Goal: Task Accomplishment & Management: Use online tool/utility

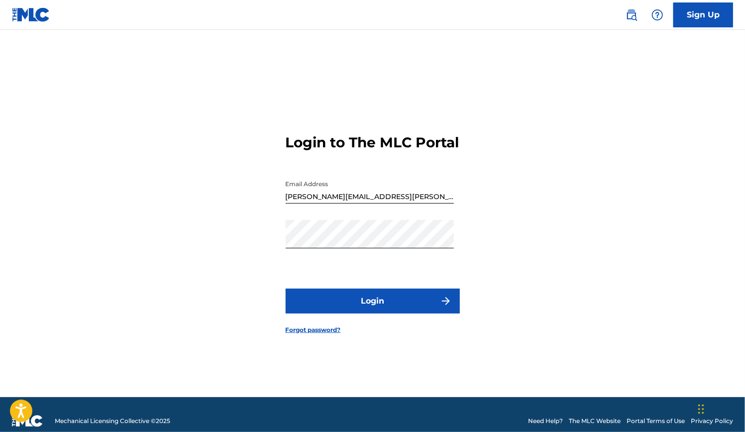
click at [373, 310] on button "Login" at bounding box center [373, 301] width 174 height 25
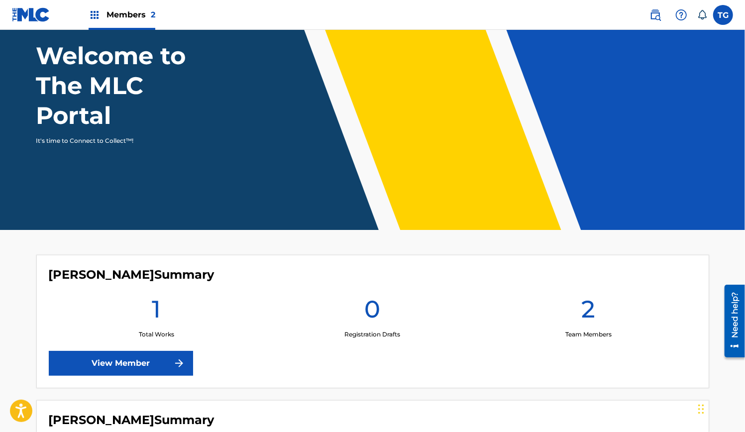
scroll to position [159, 0]
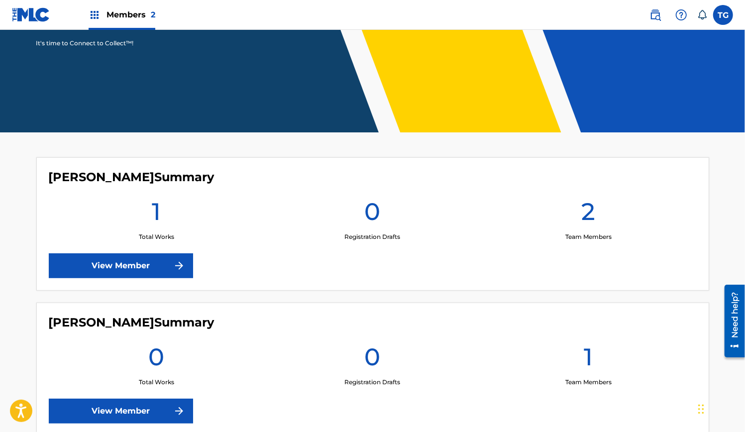
click at [150, 262] on link "View Member" at bounding box center [121, 265] width 144 height 25
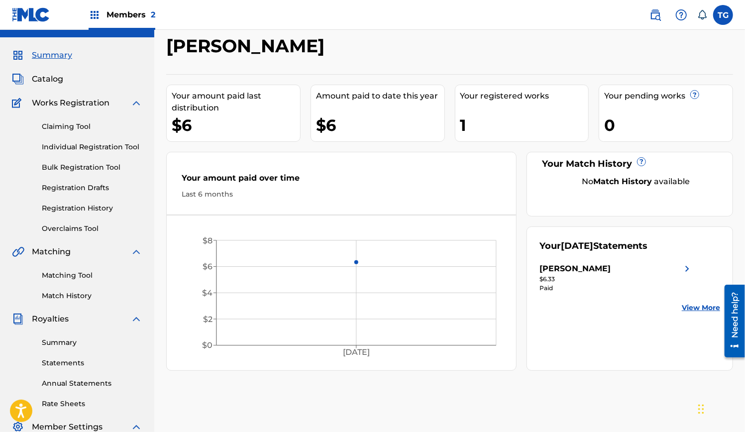
scroll to position [40, 0]
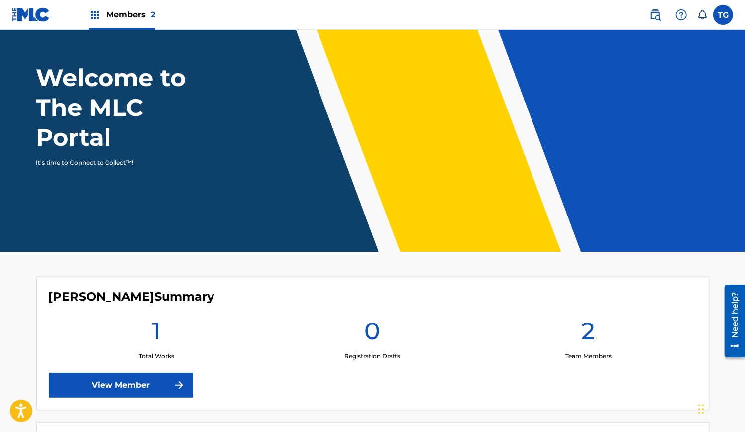
scroll to position [159, 0]
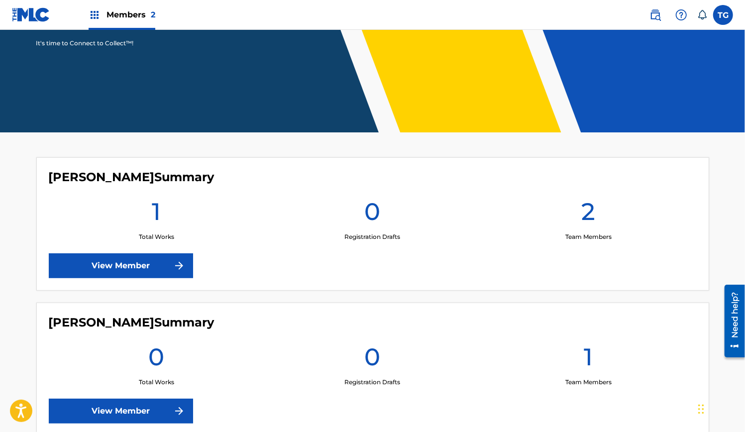
click at [134, 260] on link "View Member" at bounding box center [121, 265] width 144 height 25
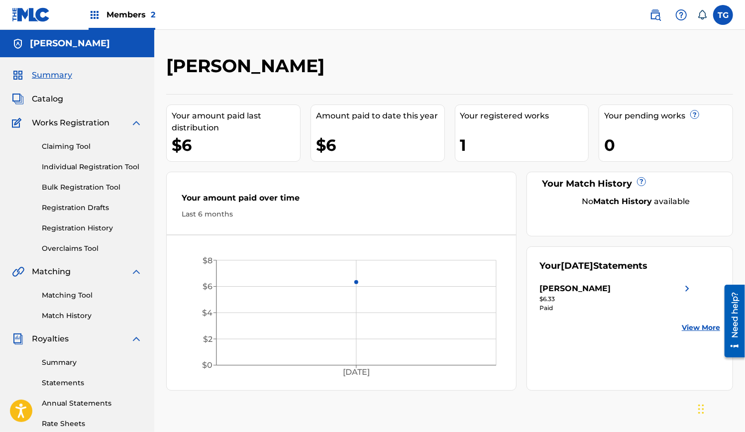
click at [67, 144] on link "Claiming Tool" at bounding box center [92, 146] width 100 height 10
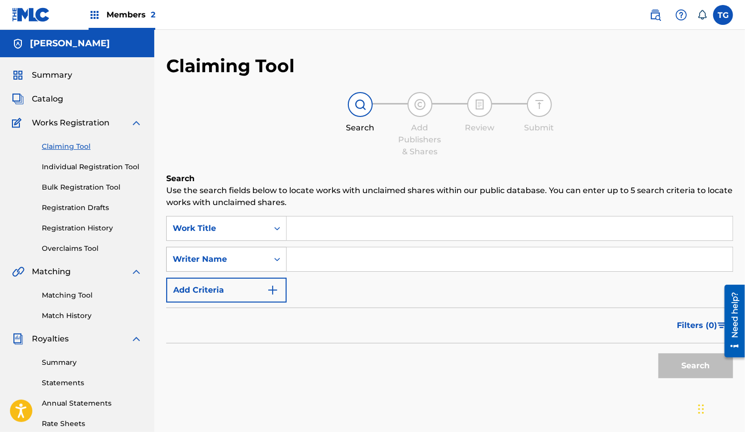
click at [274, 262] on icon "Search Form" at bounding box center [277, 259] width 10 height 10
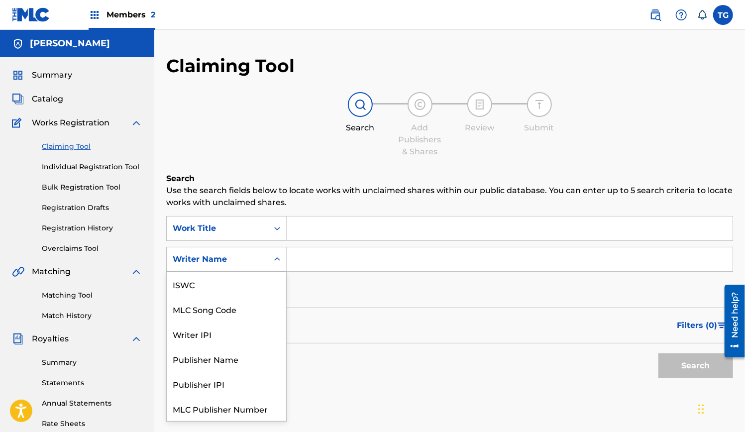
scroll to position [25, 0]
click at [274, 262] on icon "Search Form" at bounding box center [277, 259] width 10 height 10
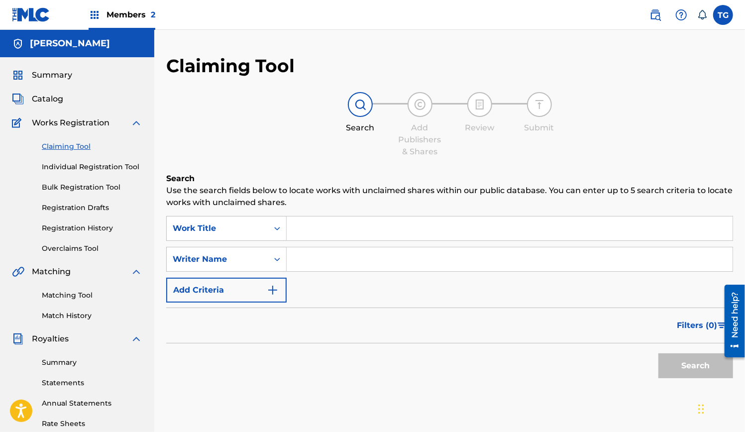
click at [303, 262] on input "Search Form" at bounding box center [510, 259] width 446 height 24
type input "[PERSON_NAME]"
click at [658, 353] on button "Search" at bounding box center [695, 365] width 75 height 25
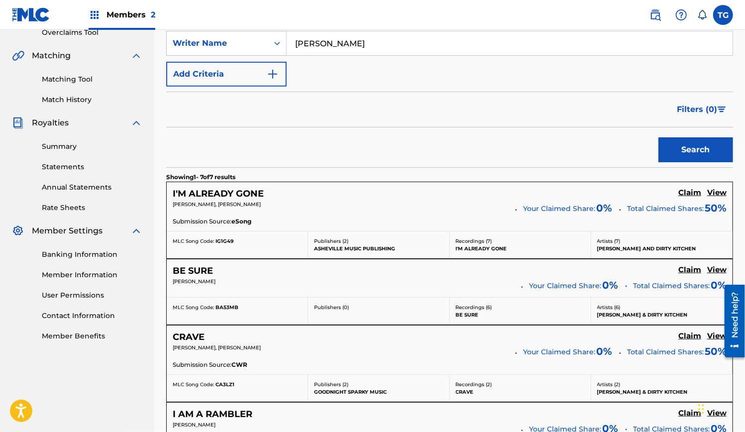
scroll to position [227, 0]
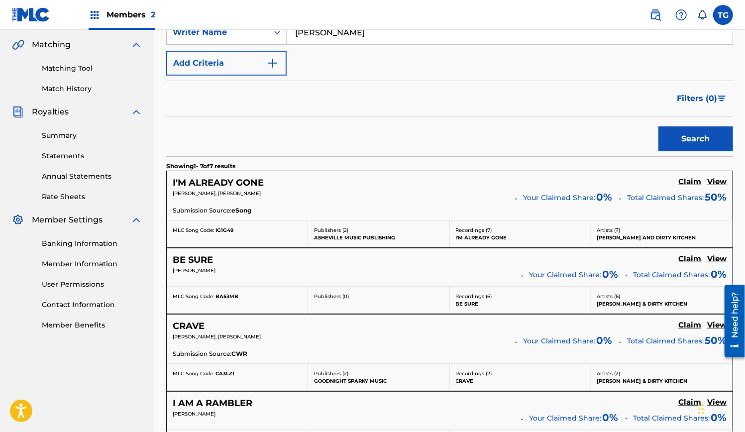
click at [685, 182] on h5 "Claim" at bounding box center [689, 181] width 23 height 9
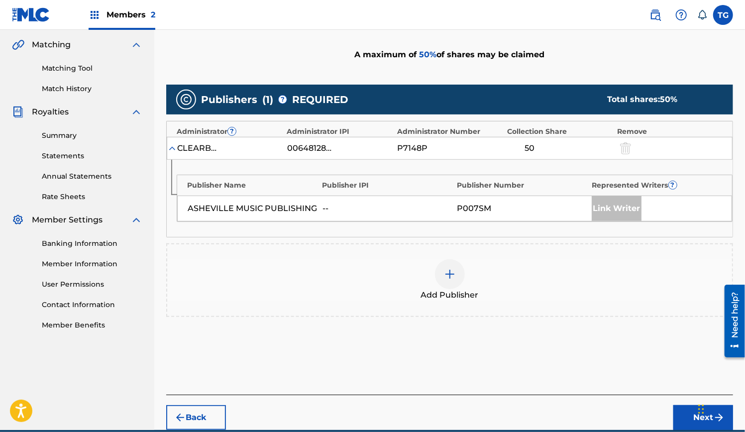
click at [174, 147] on img at bounding box center [172, 148] width 10 height 10
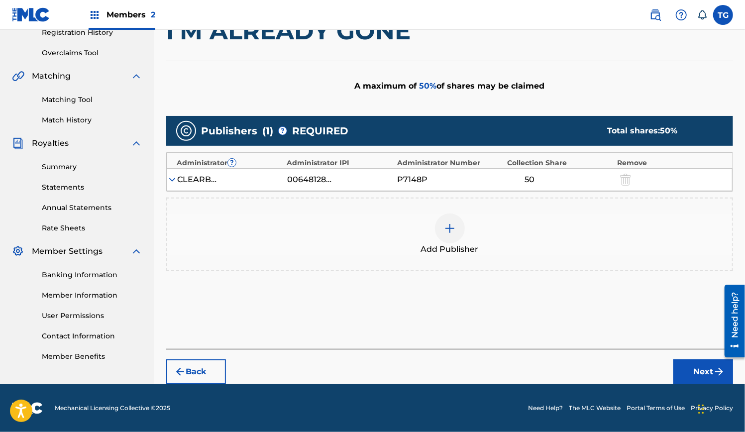
scroll to position [195, 0]
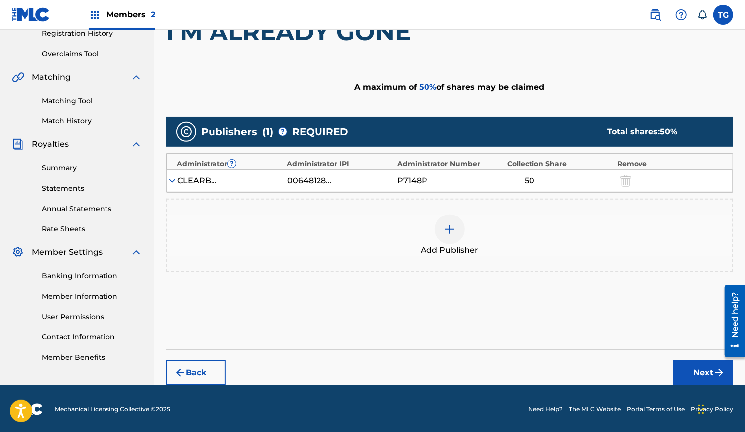
click at [172, 180] on img at bounding box center [172, 181] width 10 height 10
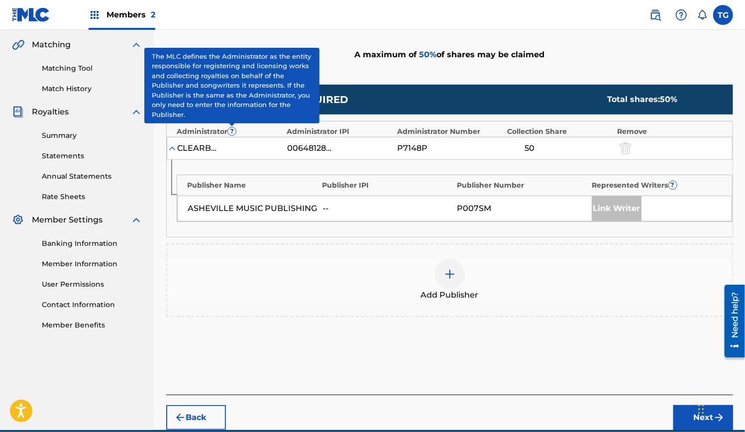
click at [233, 131] on span "?" at bounding box center [232, 131] width 8 height 8
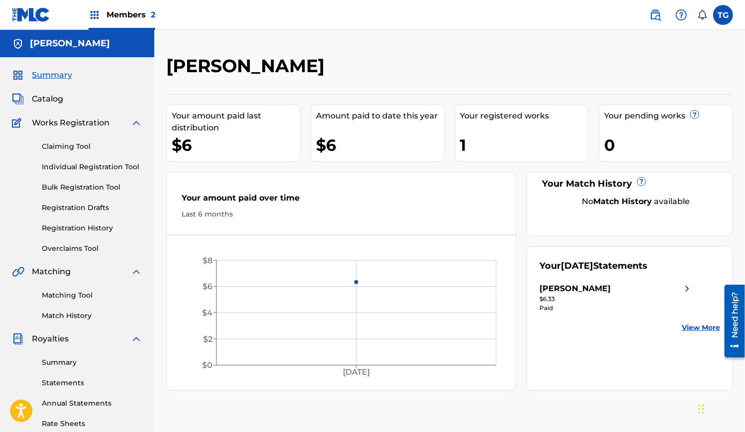
click at [59, 76] on span "Summary" at bounding box center [52, 75] width 40 height 12
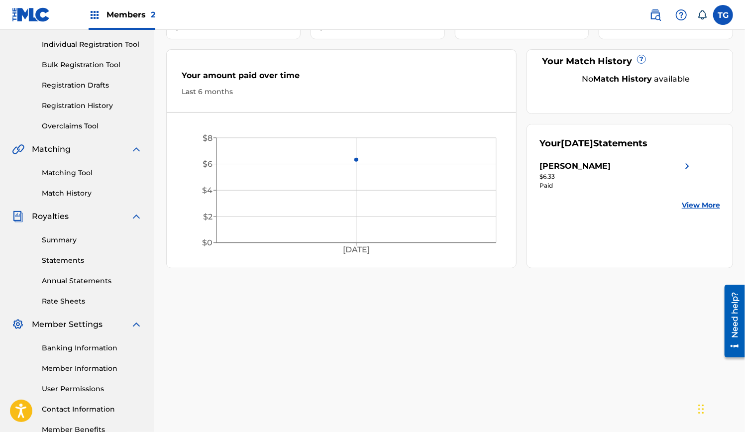
scroll to position [185, 0]
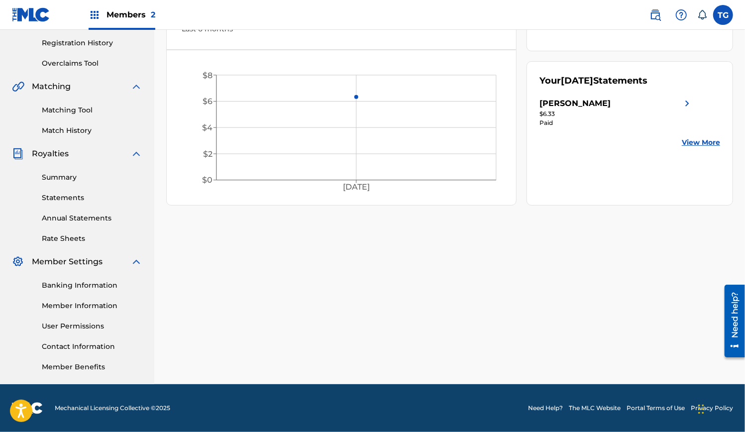
drag, startPoint x: 745, startPoint y: 111, endPoint x: 27, endPoint y: 18, distance: 724.3
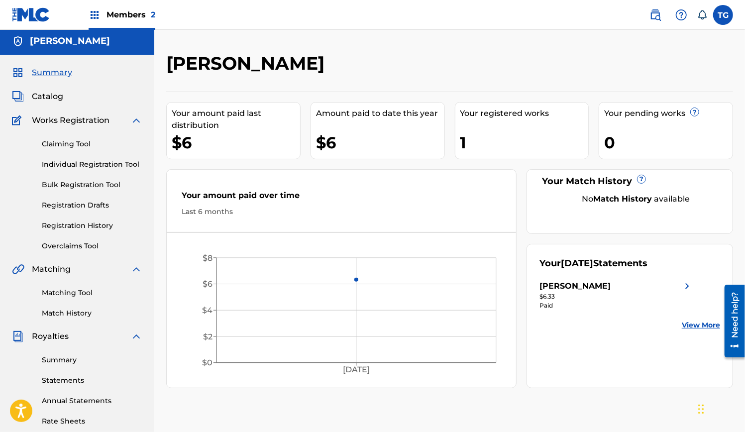
scroll to position [0, 0]
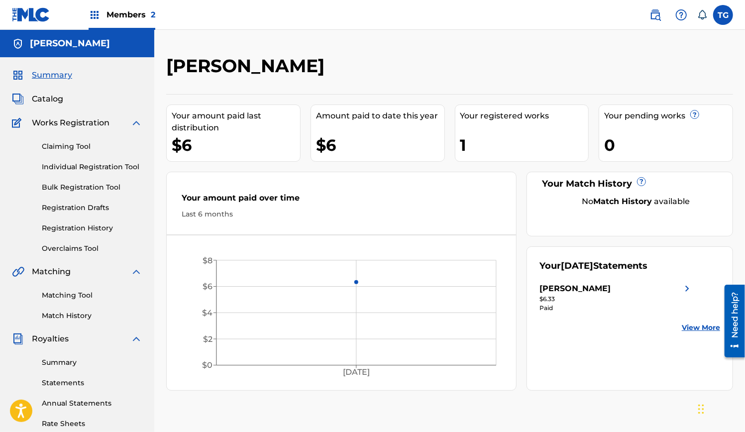
click at [47, 74] on span "Summary" at bounding box center [52, 75] width 40 height 12
click at [58, 98] on span "Catalog" at bounding box center [47, 99] width 31 height 12
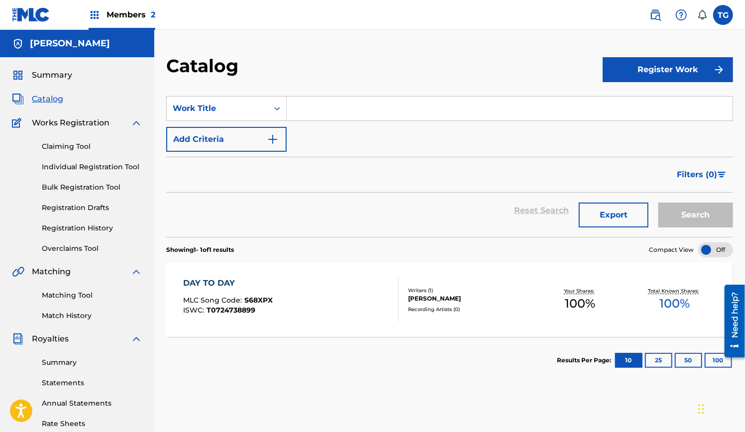
click at [73, 147] on link "Claiming Tool" at bounding box center [92, 146] width 100 height 10
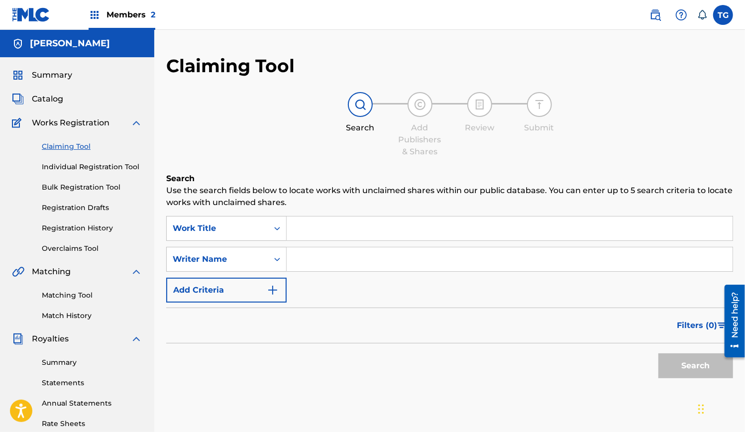
click at [54, 103] on span "Catalog" at bounding box center [47, 99] width 31 height 12
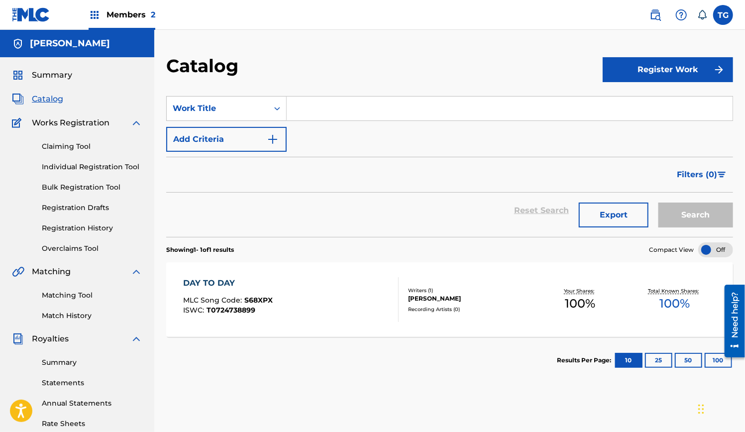
click at [220, 281] on div "DAY TO DAY" at bounding box center [228, 283] width 90 height 12
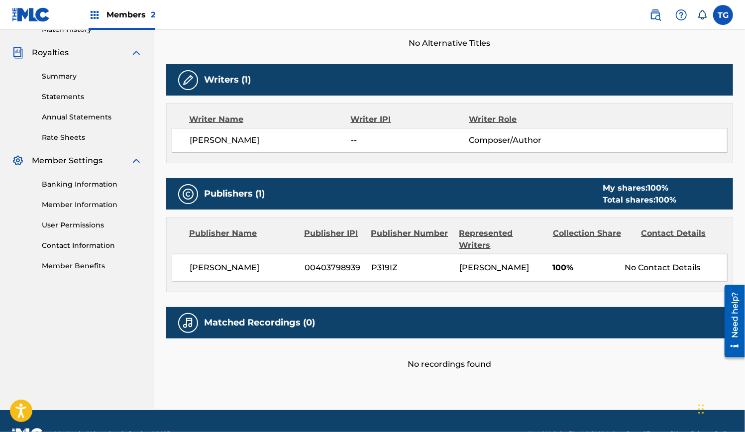
scroll to position [284, 0]
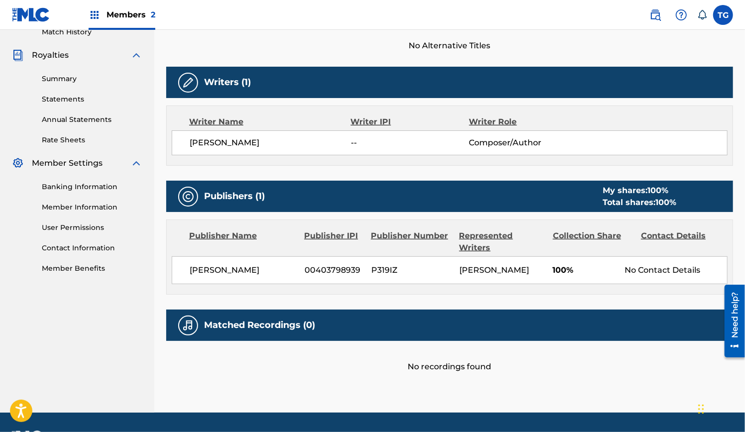
drag, startPoint x: 279, startPoint y: 270, endPoint x: 191, endPoint y: 269, distance: 88.6
click at [191, 269] on span "[PERSON_NAME]" at bounding box center [243, 270] width 107 height 12
copy span "[PERSON_NAME]"
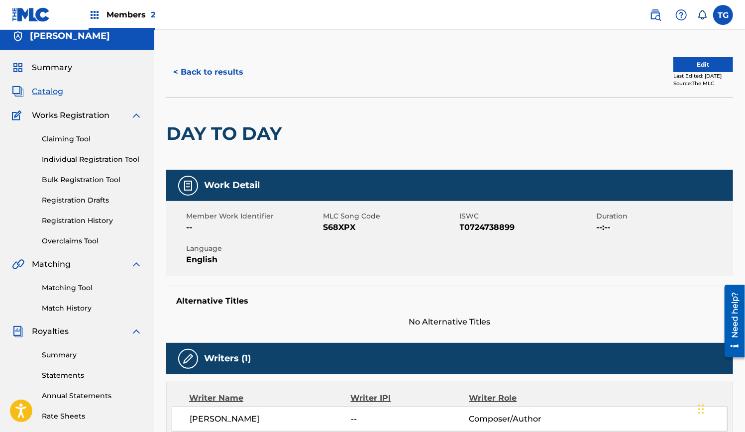
scroll to position [0, 0]
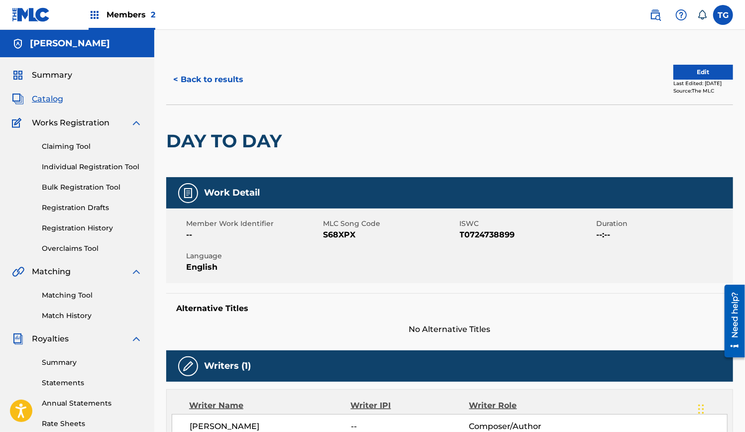
click at [80, 143] on link "Claiming Tool" at bounding box center [92, 146] width 100 height 10
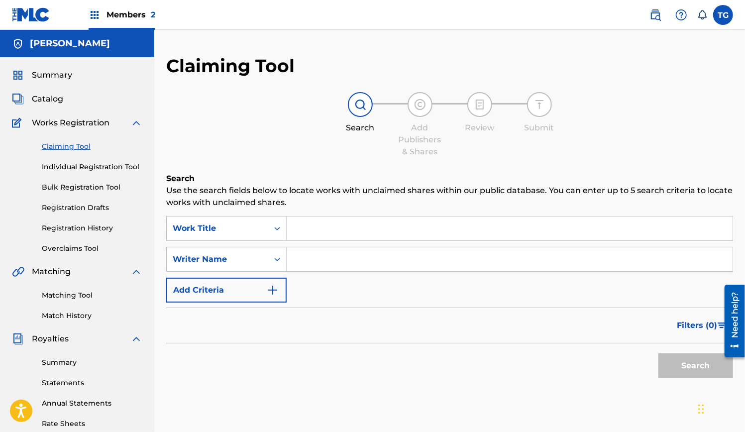
click at [316, 255] on input "Search Form" at bounding box center [510, 259] width 446 height 24
type input "[PERSON_NAME]"
click at [658, 353] on button "Search" at bounding box center [695, 365] width 75 height 25
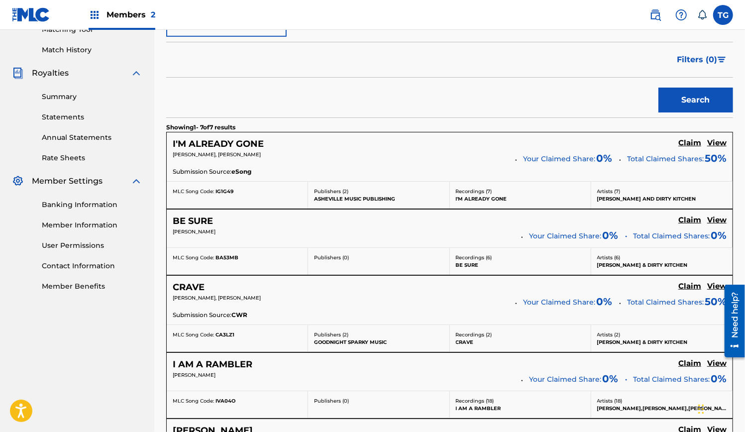
scroll to position [267, 0]
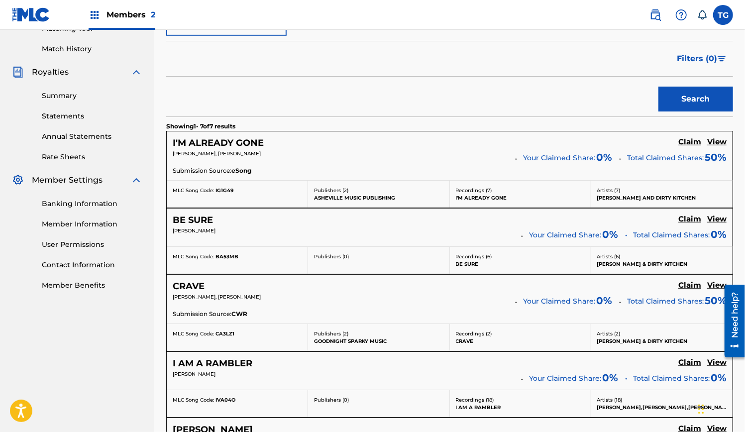
click at [690, 219] on h5 "Claim" at bounding box center [689, 218] width 23 height 9
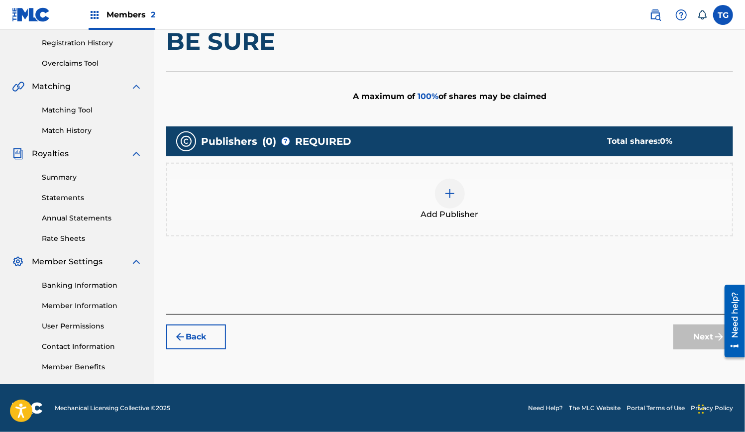
scroll to position [185, 0]
click at [442, 198] on div at bounding box center [450, 194] width 30 height 30
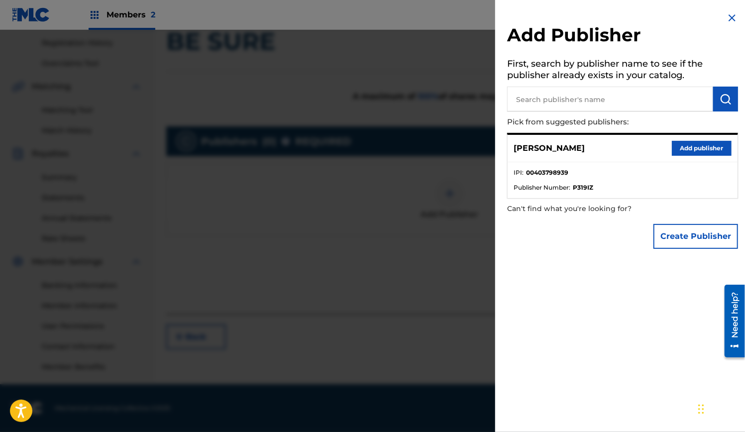
click at [704, 149] on button "Add publisher" at bounding box center [702, 148] width 60 height 15
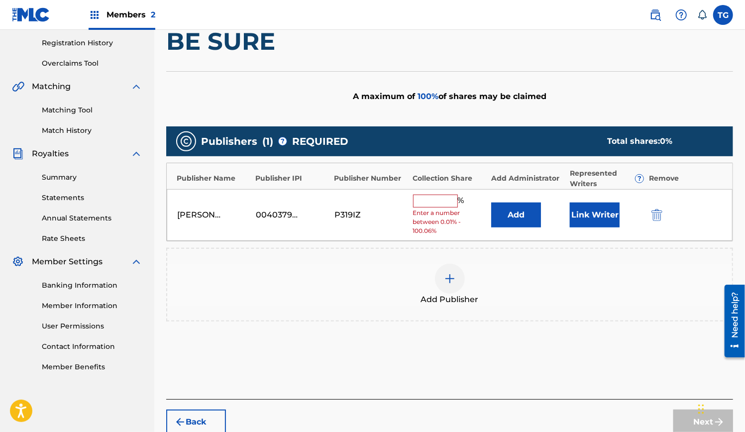
click at [421, 198] on input "text" at bounding box center [435, 201] width 45 height 13
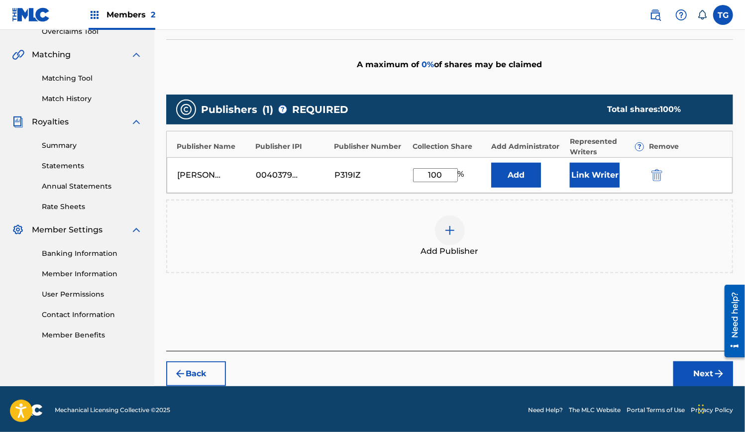
scroll to position [216, 0]
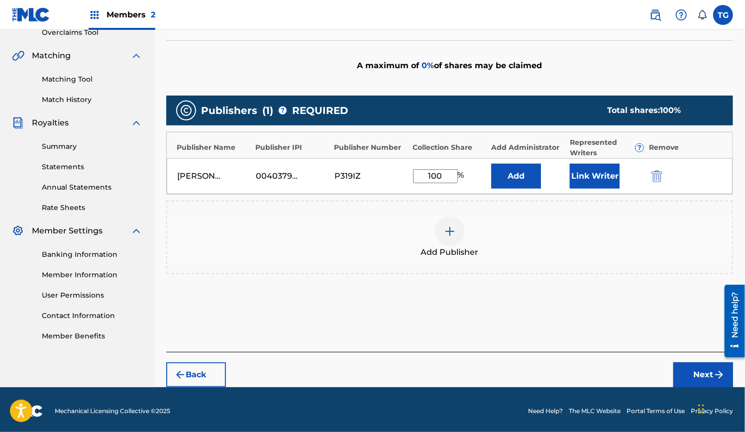
type input "100"
click at [701, 375] on button "Next" at bounding box center [703, 374] width 60 height 25
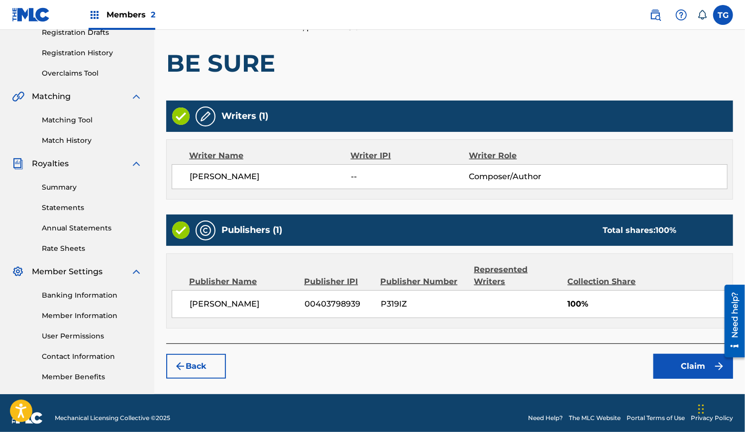
scroll to position [176, 0]
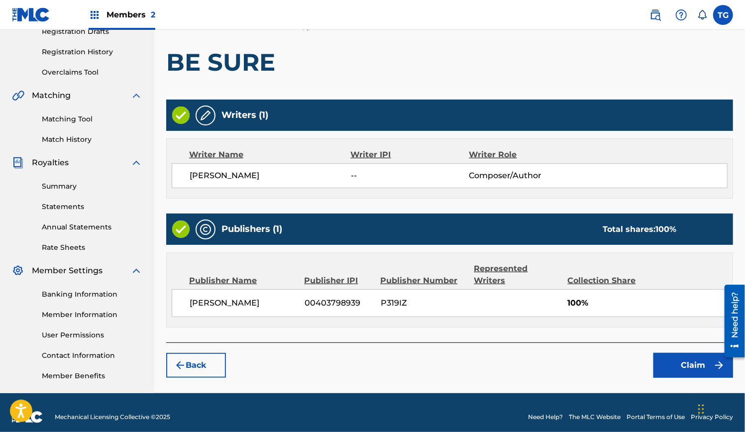
click at [694, 361] on button "Claim" at bounding box center [693, 365] width 80 height 25
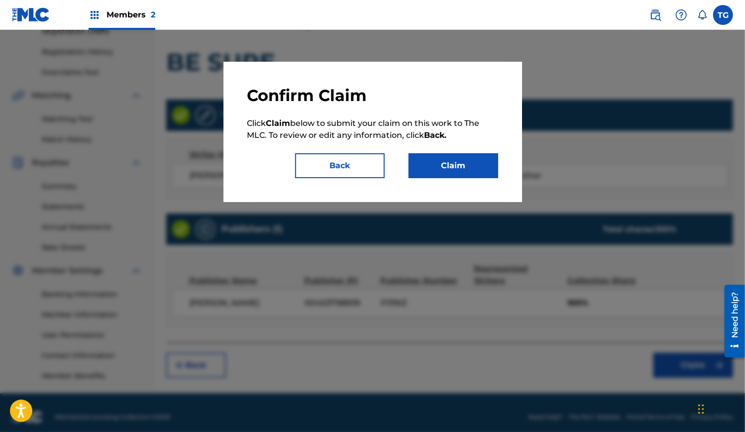
click at [456, 168] on button "Claim" at bounding box center [453, 165] width 90 height 25
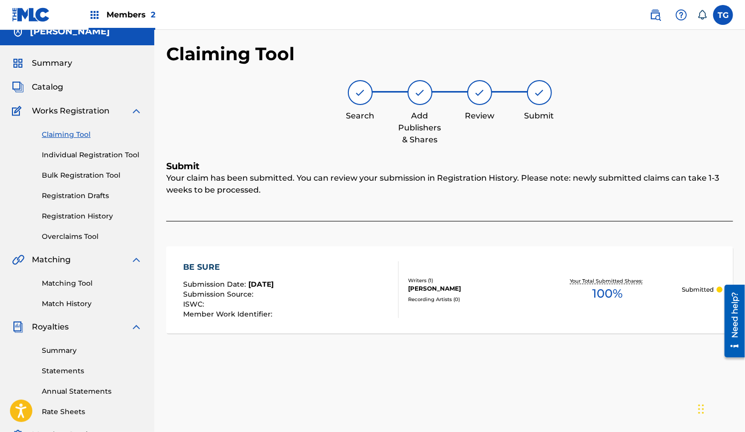
scroll to position [7, 0]
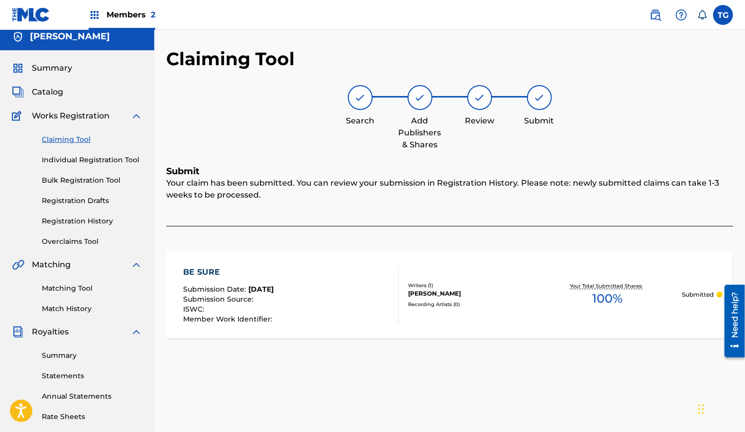
click at [58, 141] on link "Claiming Tool" at bounding box center [92, 139] width 100 height 10
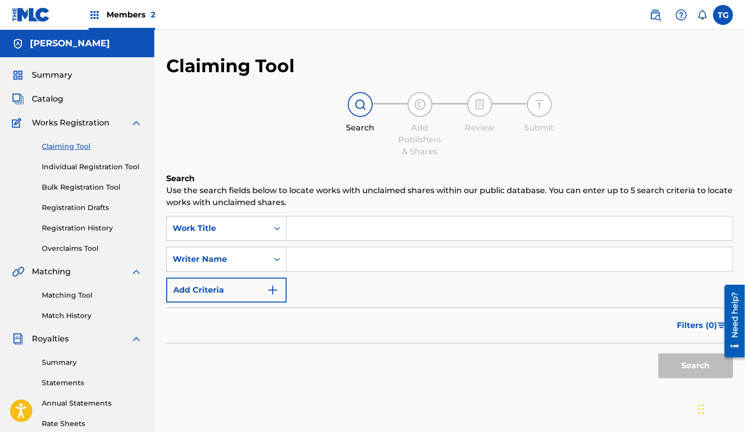
click at [378, 257] on input "Search Form" at bounding box center [510, 259] width 446 height 24
type input "[PERSON_NAME]"
click at [658, 353] on button "Search" at bounding box center [695, 365] width 75 height 25
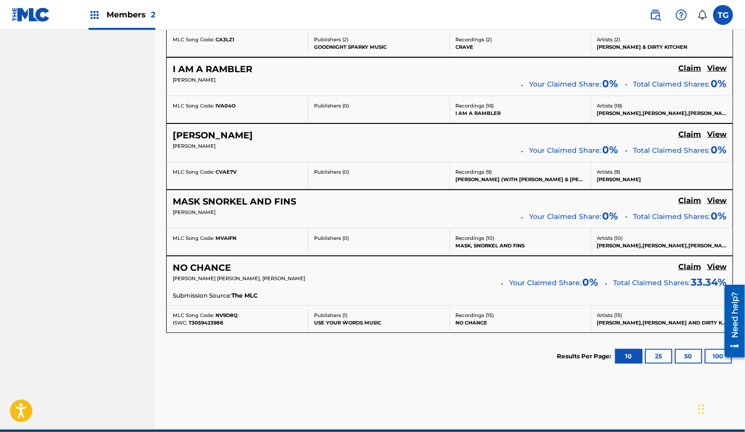
scroll to position [560, 0]
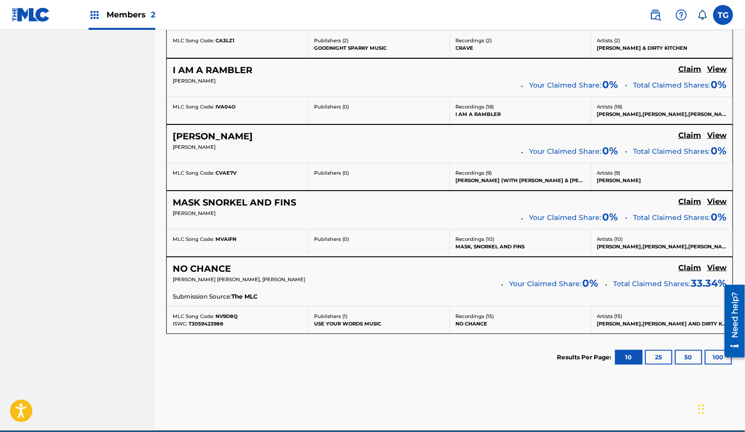
click at [692, 134] on h5 "Claim" at bounding box center [689, 135] width 23 height 9
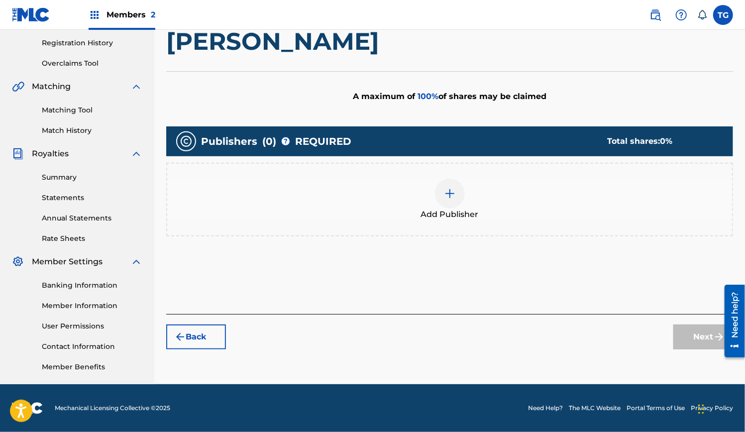
click at [458, 197] on div at bounding box center [450, 194] width 30 height 30
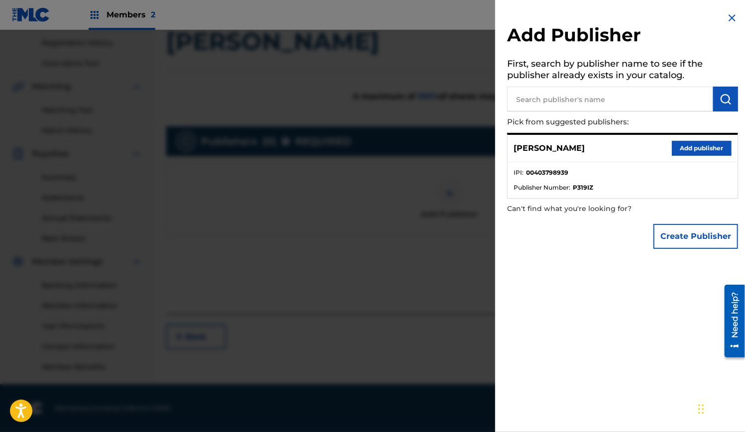
click at [702, 151] on button "Add publisher" at bounding box center [702, 148] width 60 height 15
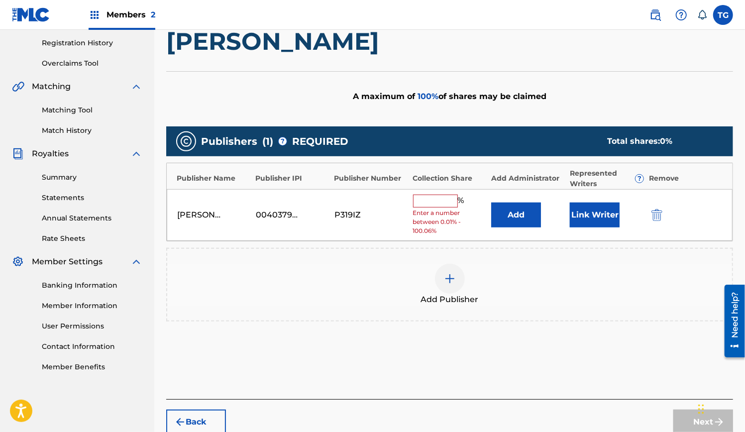
click at [436, 200] on input "text" at bounding box center [435, 201] width 45 height 13
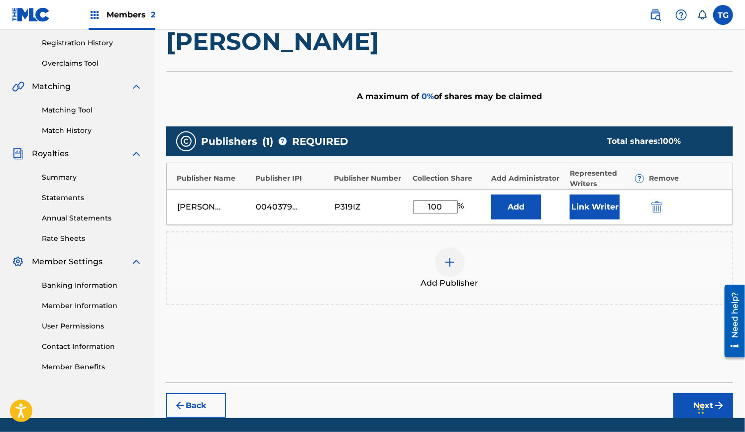
type input "100"
click at [689, 401] on button "Next" at bounding box center [703, 405] width 60 height 25
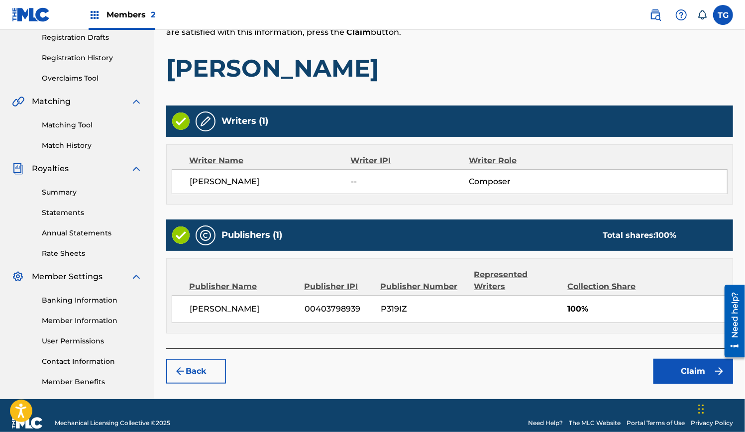
scroll to position [174, 0]
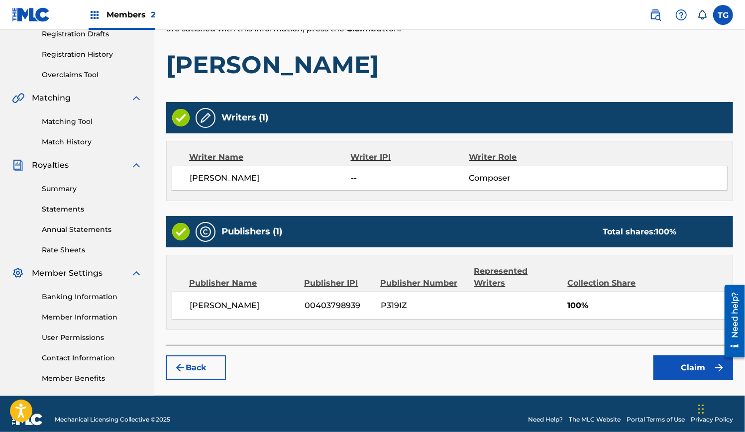
click at [688, 363] on button "Claim" at bounding box center [693, 367] width 80 height 25
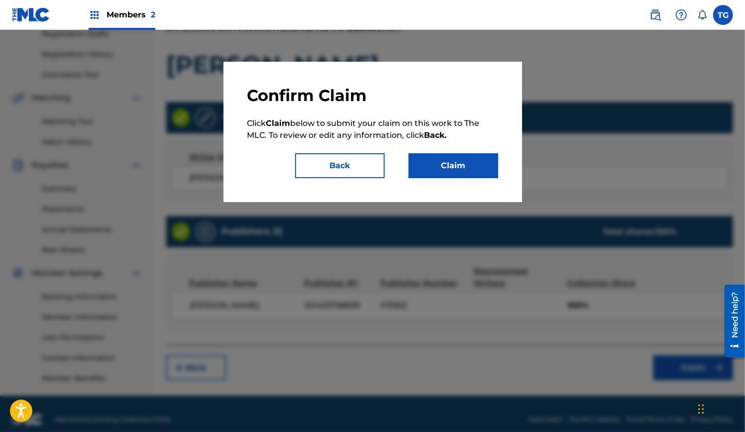
click at [453, 165] on button "Claim" at bounding box center [453, 165] width 90 height 25
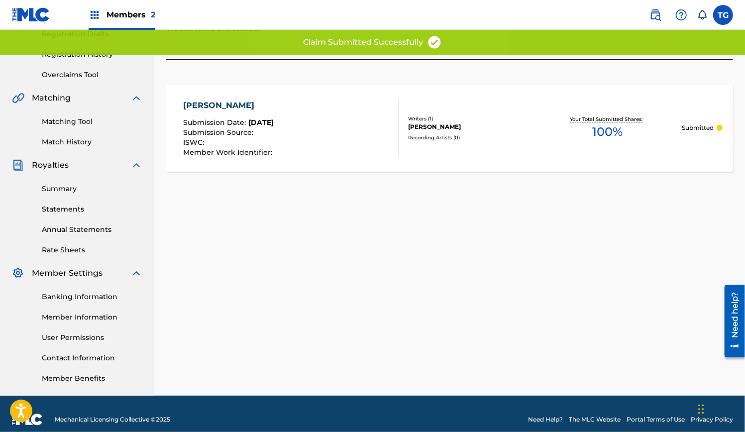
scroll to position [0, 0]
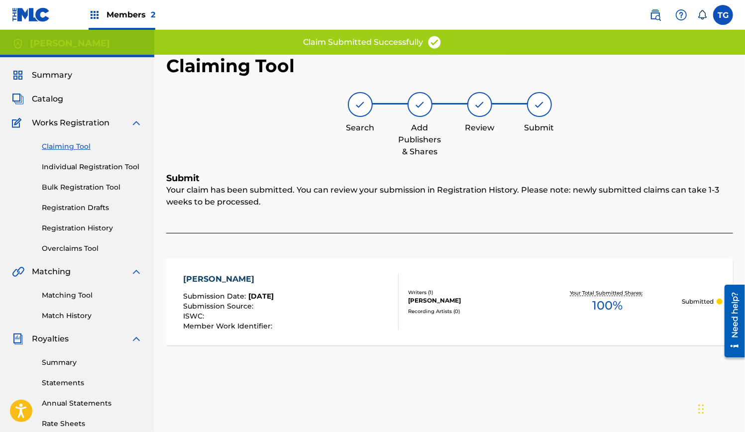
click at [74, 148] on link "Claiming Tool" at bounding box center [92, 146] width 100 height 10
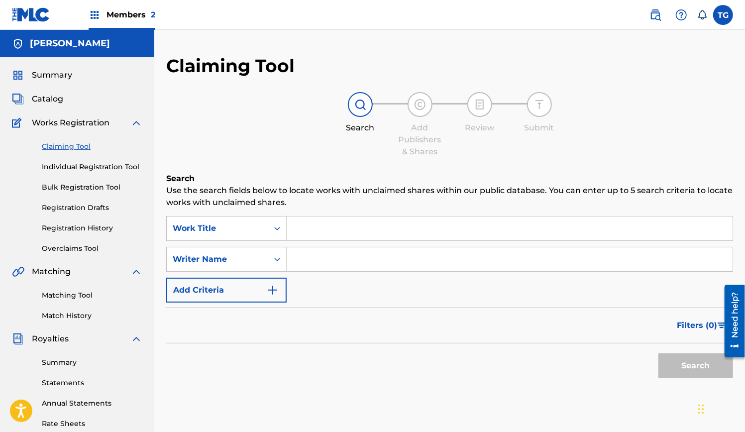
click at [323, 260] on input "Search Form" at bounding box center [510, 259] width 446 height 24
type input "[PERSON_NAME]"
click at [658, 353] on button "Search" at bounding box center [695, 365] width 75 height 25
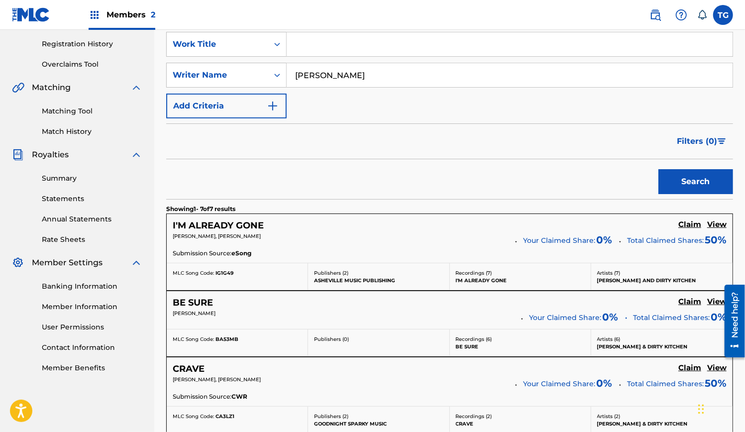
scroll to position [216, 0]
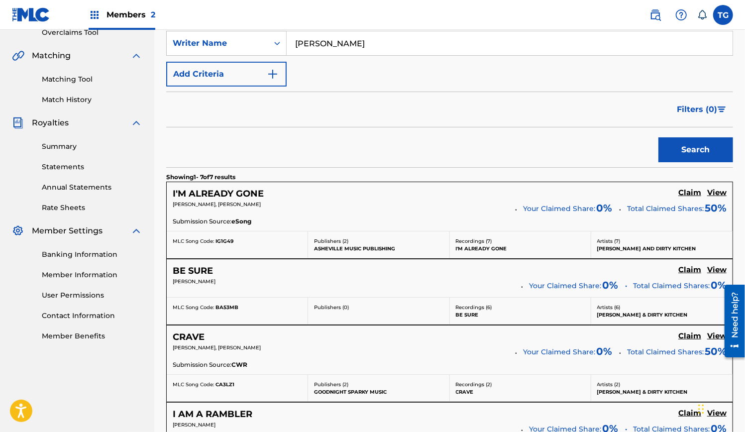
click at [686, 193] on h5 "Claim" at bounding box center [689, 192] width 23 height 9
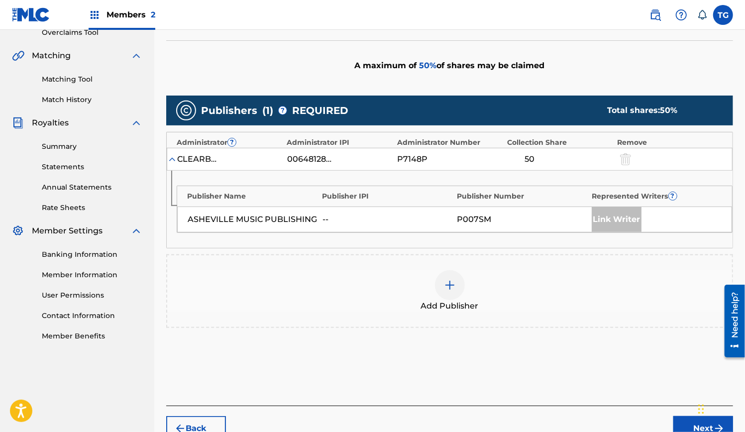
click at [450, 279] on img at bounding box center [450, 285] width 12 height 12
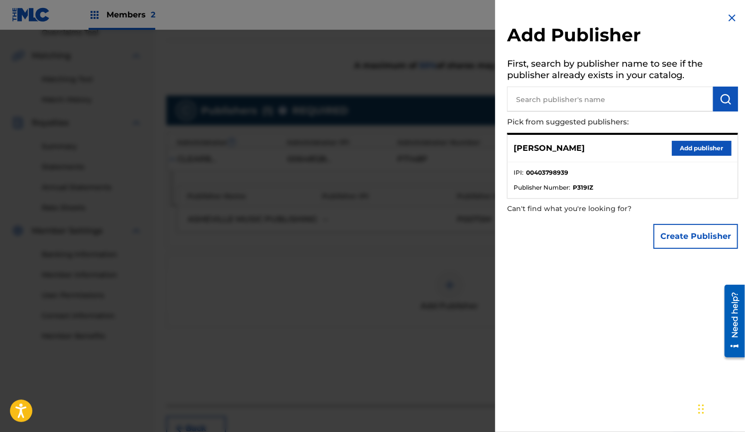
click at [689, 151] on button "Add publisher" at bounding box center [702, 148] width 60 height 15
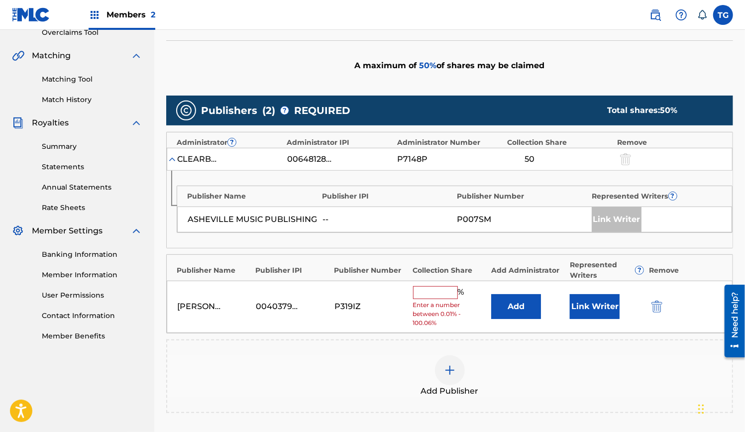
click at [435, 295] on input "text" at bounding box center [435, 292] width 45 height 13
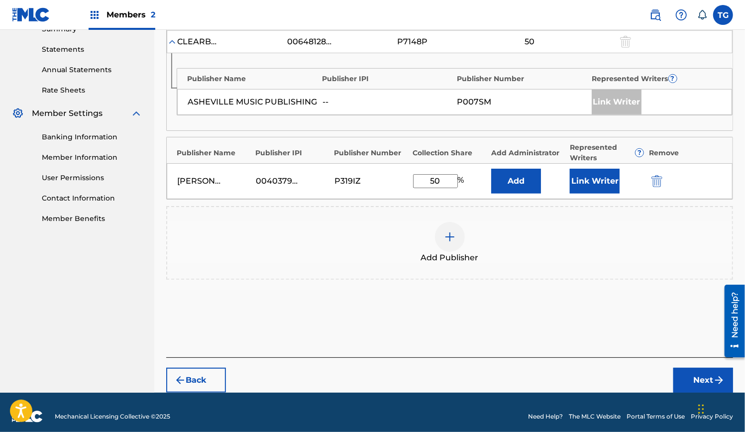
type input "50"
click at [702, 379] on button "Next" at bounding box center [703, 380] width 60 height 25
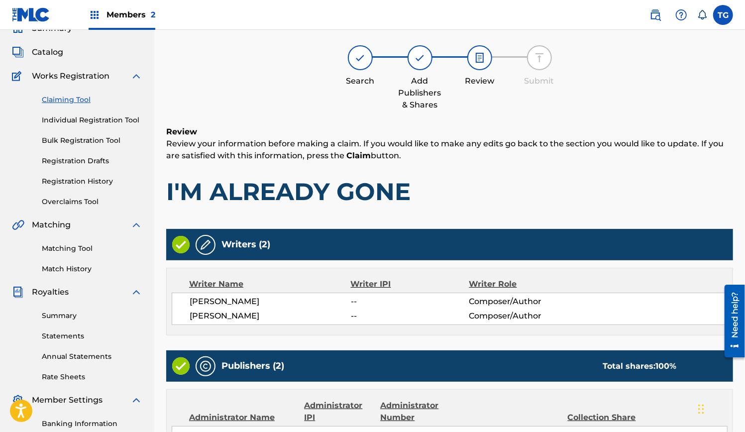
scroll to position [45, 0]
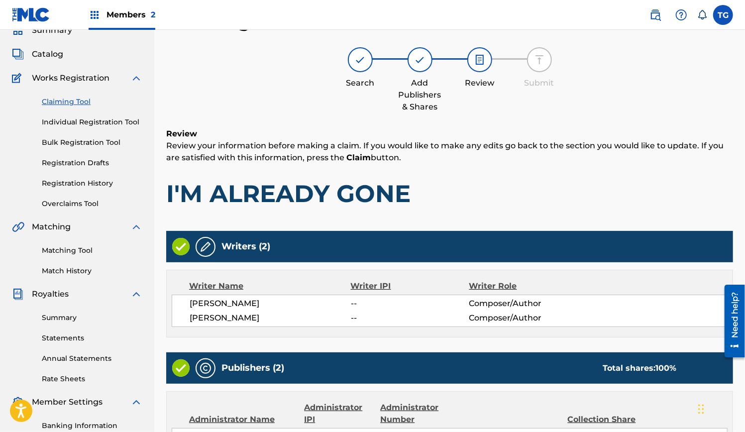
click at [79, 102] on link "Claiming Tool" at bounding box center [92, 102] width 100 height 10
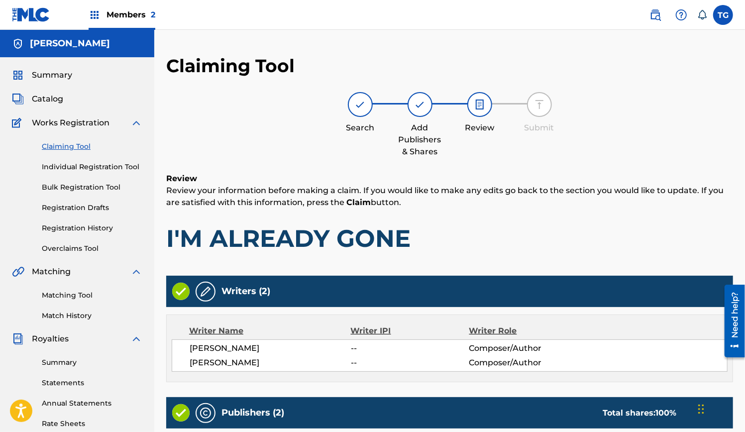
click at [66, 144] on link "Claiming Tool" at bounding box center [92, 146] width 100 height 10
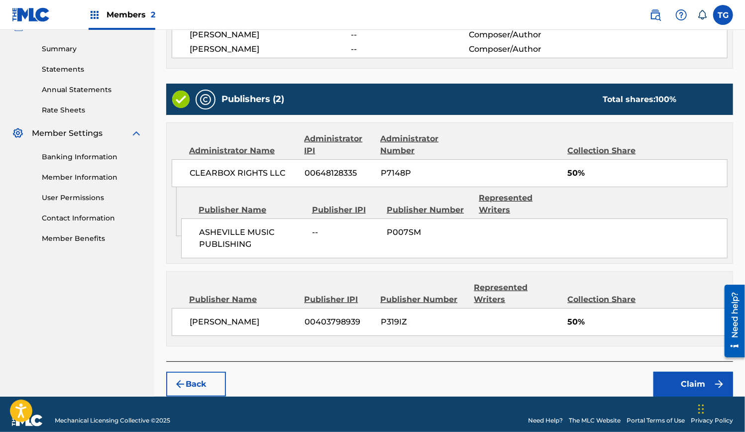
scroll to position [315, 0]
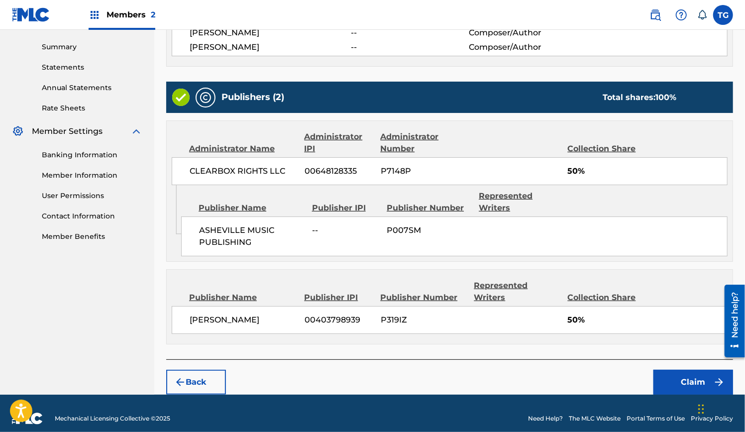
click at [688, 381] on button "Claim" at bounding box center [693, 382] width 80 height 25
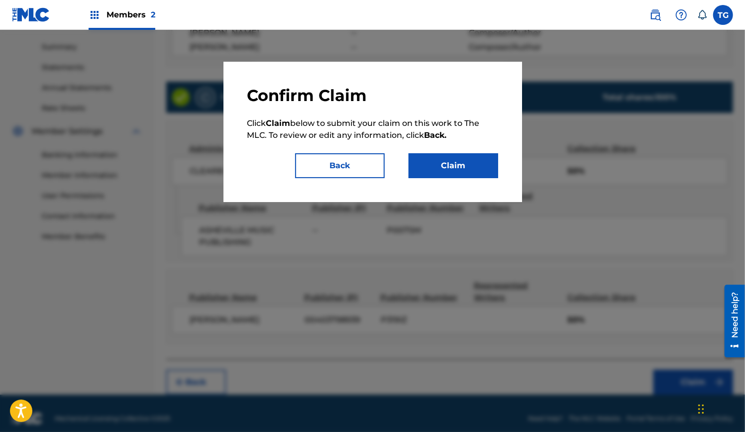
click at [456, 170] on button "Claim" at bounding box center [453, 165] width 90 height 25
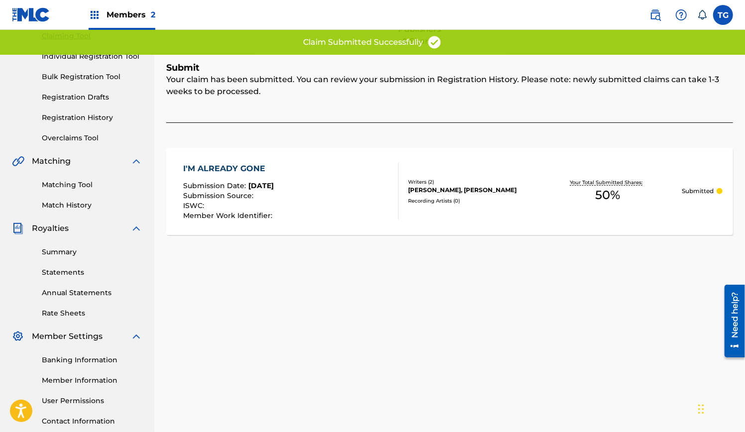
scroll to position [0, 0]
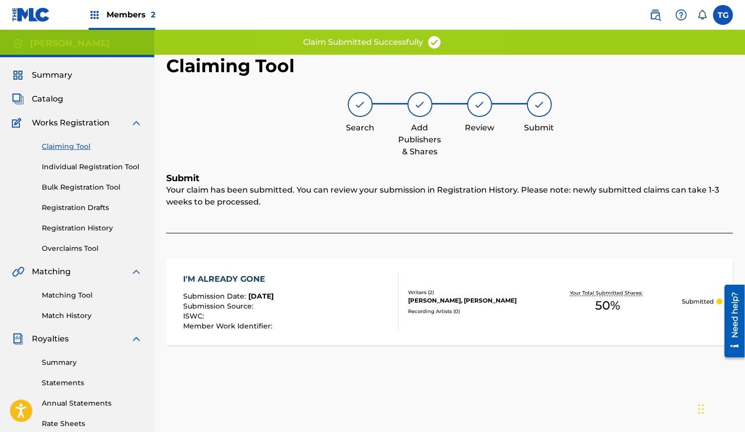
click at [69, 149] on link "Claiming Tool" at bounding box center [92, 146] width 100 height 10
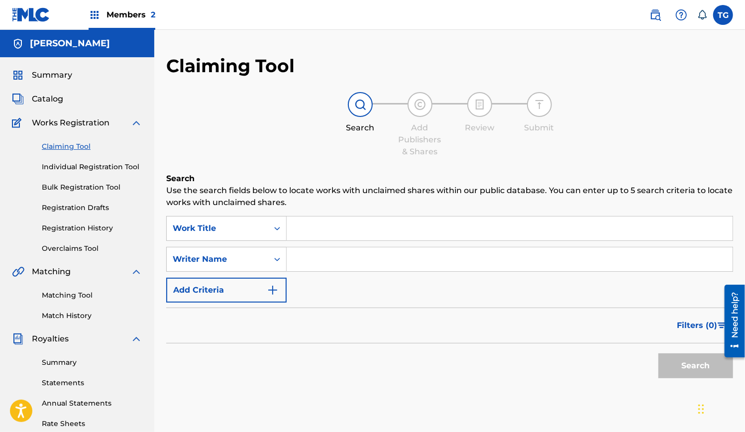
click at [330, 257] on input "Search Form" at bounding box center [510, 259] width 446 height 24
type input "[PERSON_NAME]"
click at [658, 353] on button "Search" at bounding box center [695, 365] width 75 height 25
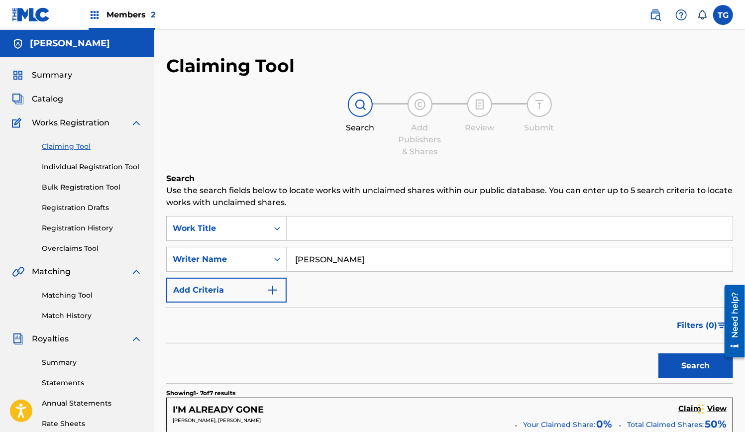
click at [52, 95] on span "Catalog" at bounding box center [47, 99] width 31 height 12
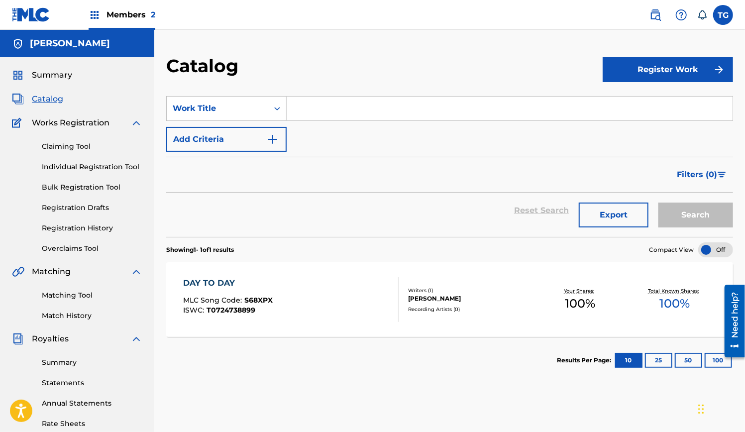
click at [75, 147] on link "Claiming Tool" at bounding box center [92, 146] width 100 height 10
